Goal: Find specific page/section: Find specific page/section

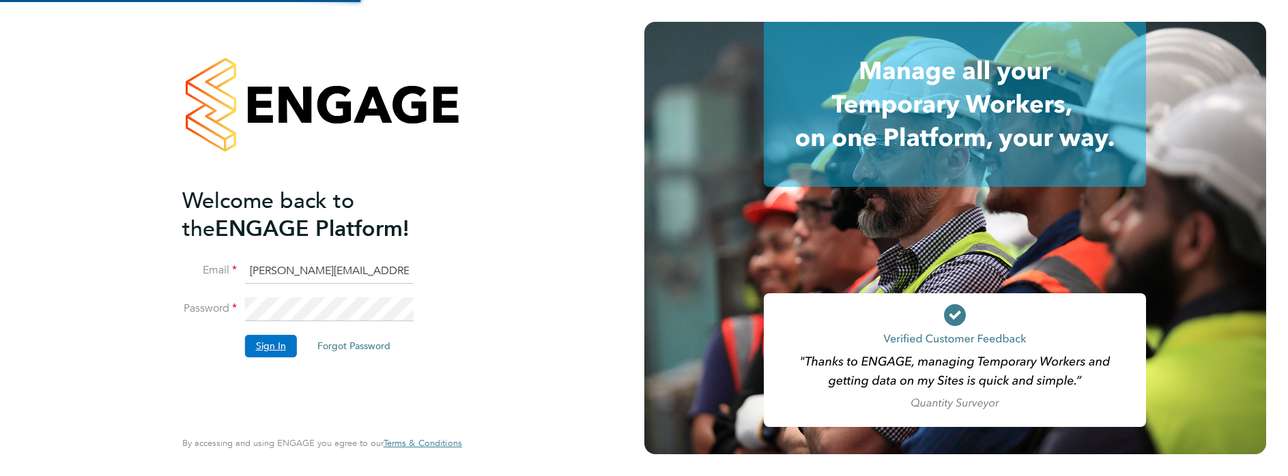
click at [292, 347] on button "Sign In" at bounding box center [271, 346] width 52 height 22
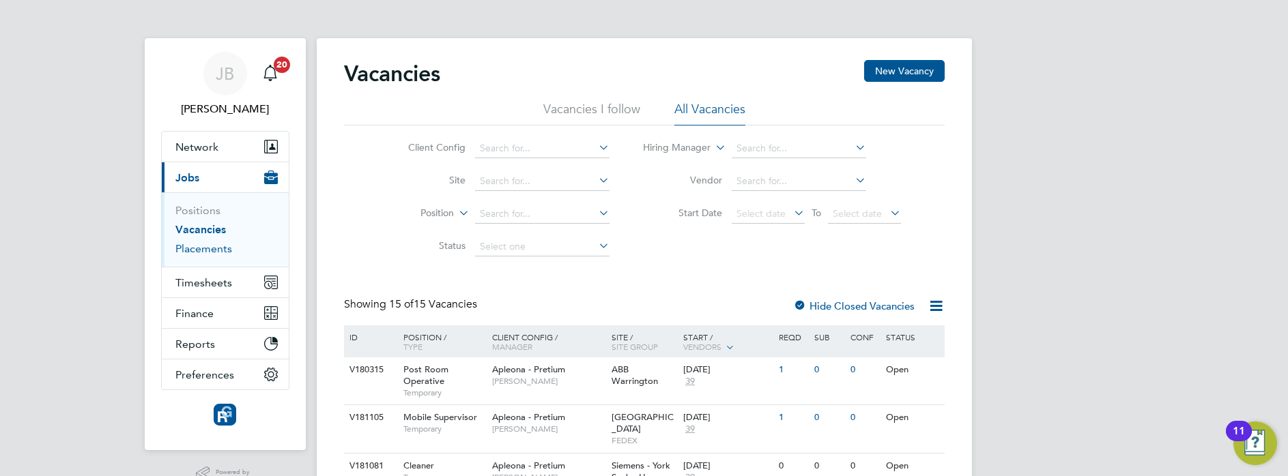
click at [209, 248] on link "Placements" at bounding box center [203, 248] width 57 height 13
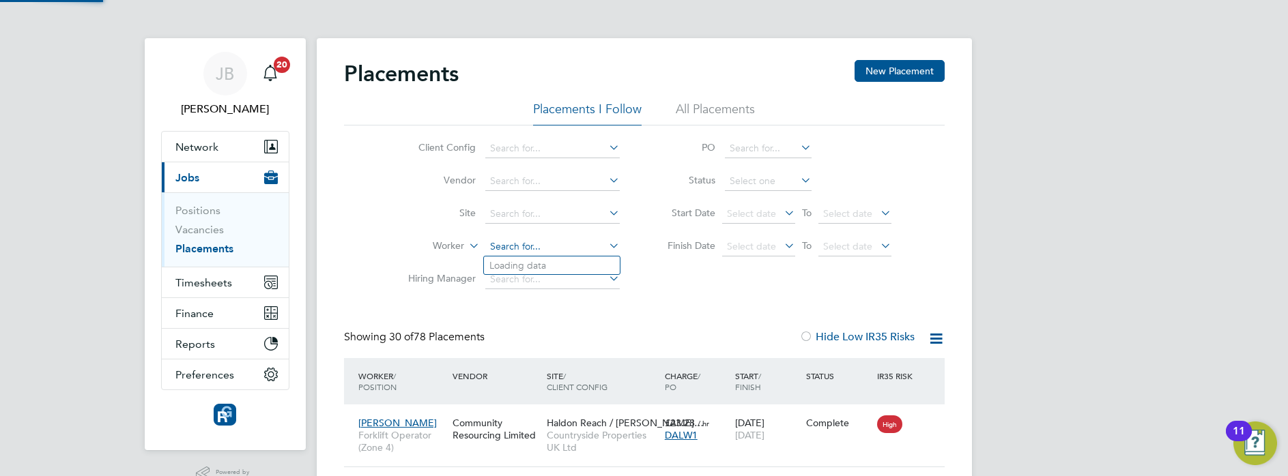
click at [531, 242] on input at bounding box center [552, 247] width 134 height 19
click at [532, 257] on li "Phil ip Hunt" at bounding box center [552, 266] width 136 height 18
type input "Philip Hunt"
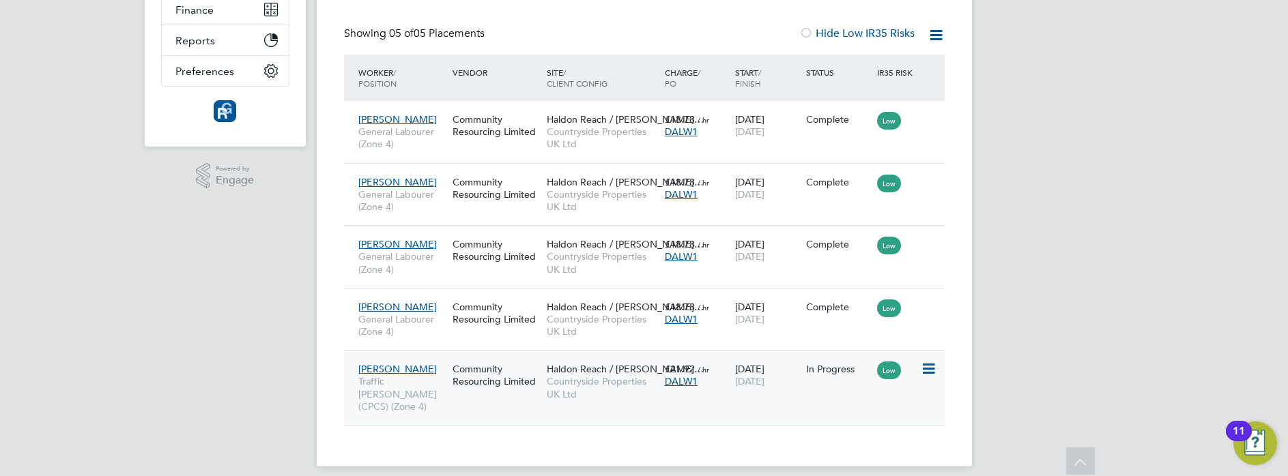
click at [508, 393] on div "Community Resourcing Limited" at bounding box center [496, 375] width 94 height 38
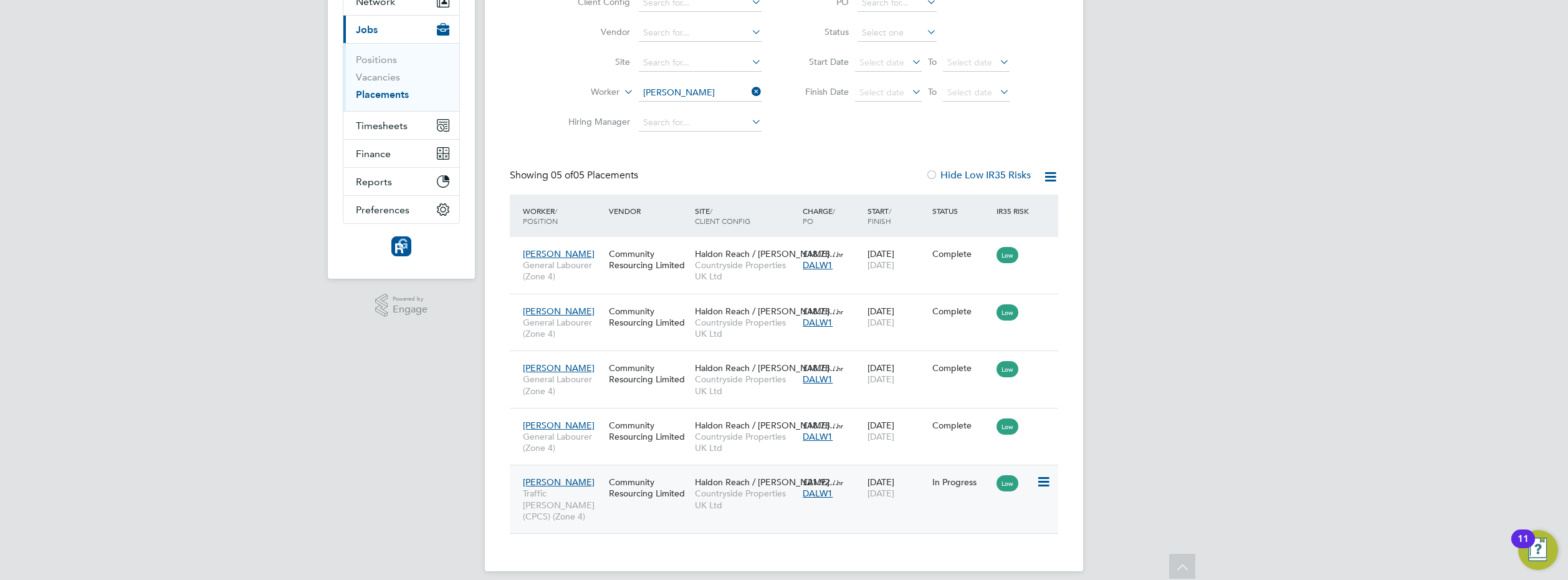
scroll to position [6, 6]
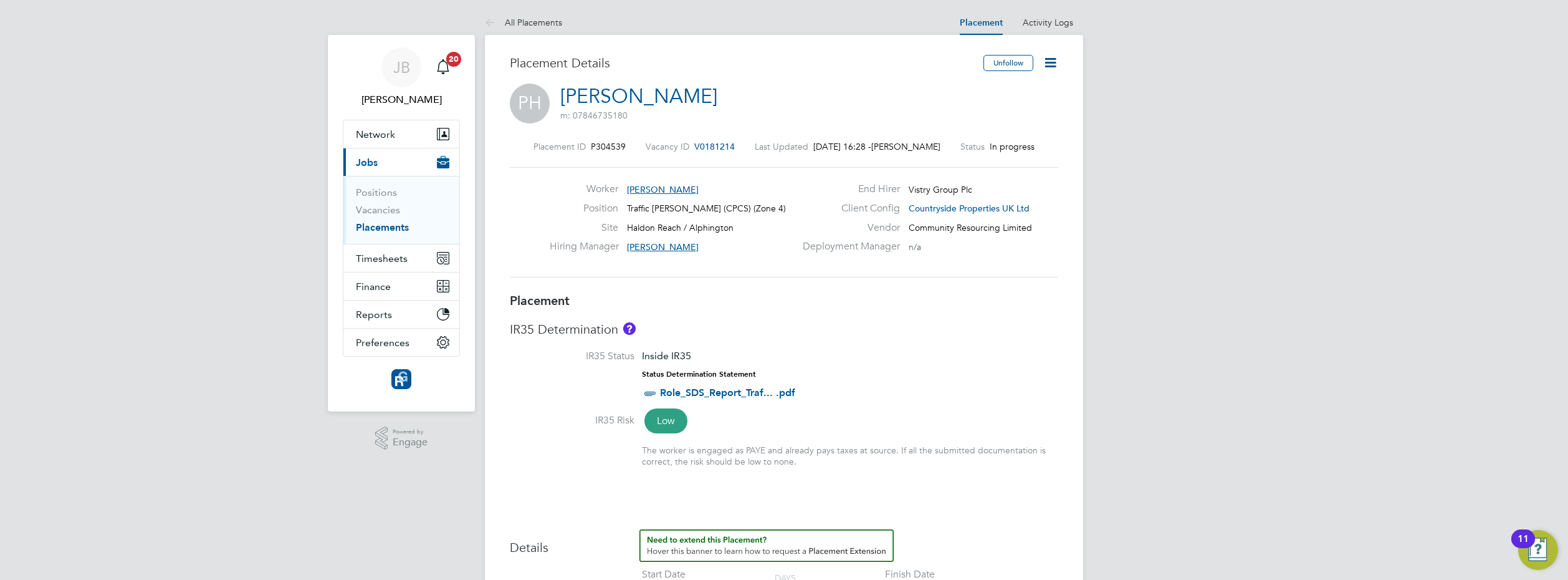
click at [721, 142] on span "V0181214" at bounding box center [714, 146] width 40 height 11
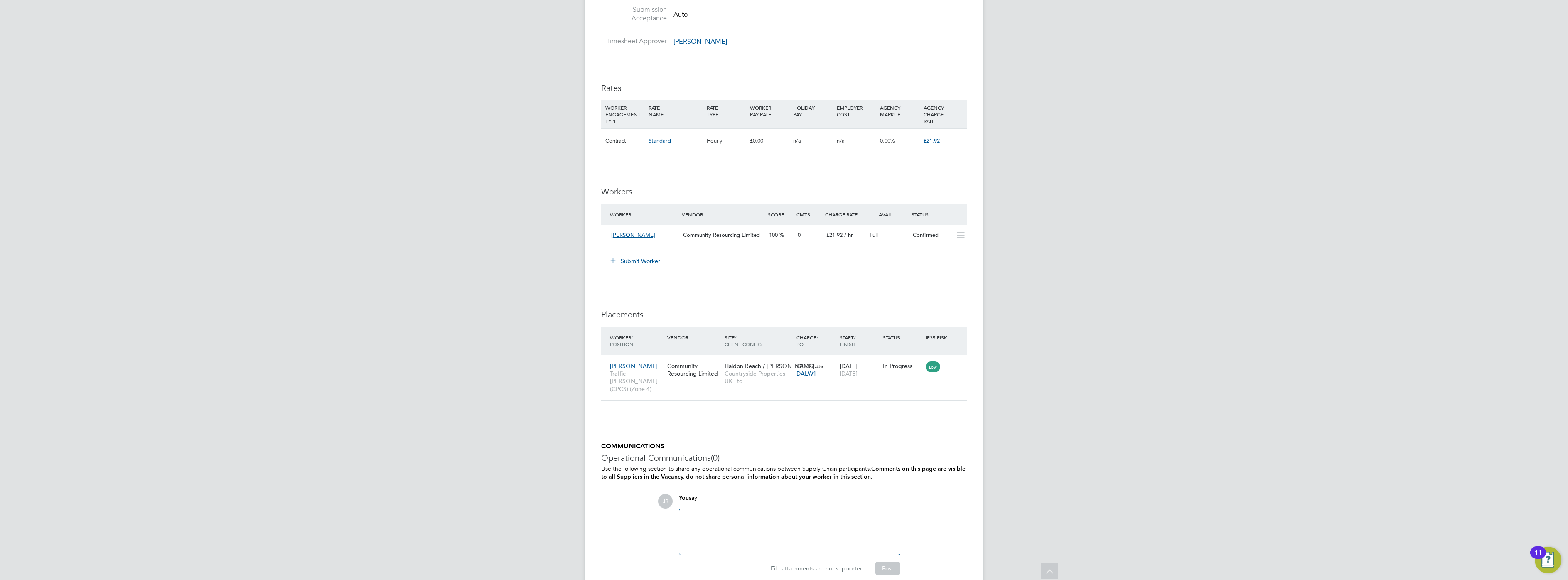
scroll to position [13, 164]
drag, startPoint x: 993, startPoint y: 0, endPoint x: 945, endPoint y: 186, distance: 192.1
click at [783, 186] on div "IR35 Determination IR35 Status Inside IR35 Status Determination Statement Role_…" at bounding box center [784, 132] width 366 height 910
